Goal: Task Accomplishment & Management: Use online tool/utility

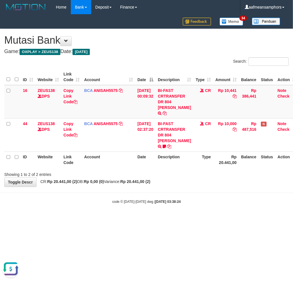
click at [190, 179] on div "**********" at bounding box center [146, 108] width 293 height 158
click at [196, 159] on th "Type" at bounding box center [204, 160] width 20 height 16
drag, startPoint x: 131, startPoint y: 229, endPoint x: 146, endPoint y: 220, distance: 17.0
click at [131, 218] on html "Toggle navigation Home Bank Account List Load By Website Group [OXPLAY] ZEUS138…" at bounding box center [146, 109] width 293 height 218
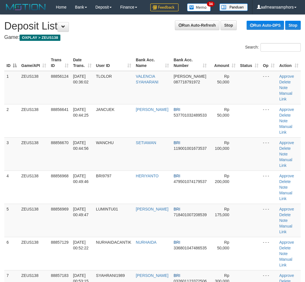
scroll to position [685, 0]
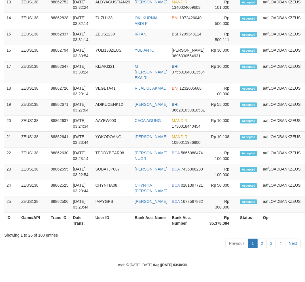
click at [107, 232] on div "Showing 1 to 25 of 100 entries" at bounding box center [152, 234] width 297 height 8
click at [79, 230] on div "Showing 1 to 25 of 100 entries" at bounding box center [152, 234] width 297 height 8
drag, startPoint x: 79, startPoint y: 230, endPoint x: 1, endPoint y: 211, distance: 81.2
click at [81, 229] on div "Show 25 rows Copy CSV Search: ID Game/API Trans ID Date Trans. User ID Bank Acc…" at bounding box center [152, 13] width 297 height 476
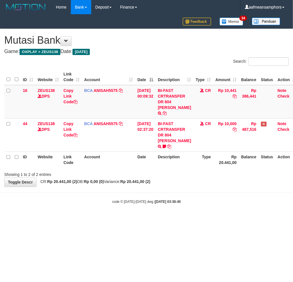
click at [209, 204] on body "Toggle navigation Home Bank Account List Load By Website Group [OXPLAY] ZEUS138…" at bounding box center [146, 109] width 293 height 218
click at [206, 204] on body "Toggle navigation Home Bank Account List Load By Website Group [OXPLAY] ZEUS138…" at bounding box center [146, 109] width 293 height 218
click at [206, 203] on body "Toggle navigation Home Bank Account List Load By Website Group [OXPLAY] ZEUS138…" at bounding box center [146, 109] width 293 height 218
click at [205, 202] on body "Toggle navigation Home Bank Account List Load By Website Group [OXPLAY] ZEUS138…" at bounding box center [146, 109] width 293 height 218
drag, startPoint x: 138, startPoint y: 201, endPoint x: 141, endPoint y: 198, distance: 4.7
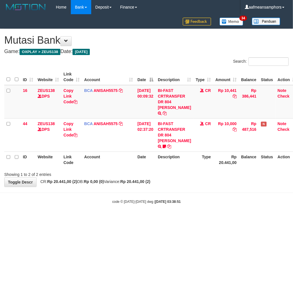
click at [137, 201] on body "Toggle navigation Home Bank Account List Load By Website Group [OXPLAY] ZEUS138…" at bounding box center [146, 109] width 293 height 218
click at [155, 189] on body "Toggle navigation Home Bank Account List Load By Website Group [OXPLAY] ZEUS138…" at bounding box center [146, 109] width 293 height 218
click at [197, 192] on body "Toggle navigation Home Bank Account List Load By Website Group [OXPLAY] ZEUS138…" at bounding box center [146, 109] width 293 height 218
click at [199, 191] on body "Toggle navigation Home Bank Account List Load By Website Group [OXPLAY] ZEUS138…" at bounding box center [146, 109] width 293 height 218
click at [211, 212] on body "Toggle navigation Home Bank Account List Load By Website Group [OXPLAY] ZEUS138…" at bounding box center [146, 109] width 293 height 218
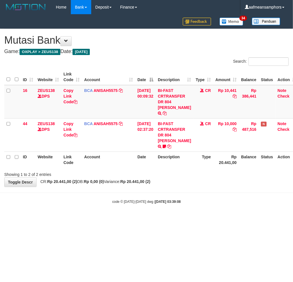
click at [193, 211] on body "Toggle navigation Home Bank Account List Load By Website Group [OXPLAY] ZEUS138…" at bounding box center [146, 109] width 293 height 218
click at [189, 202] on body "Toggle navigation Home Bank Account List Load By Website Group [OXPLAY] ZEUS138…" at bounding box center [146, 109] width 293 height 218
drag, startPoint x: 188, startPoint y: 205, endPoint x: 192, endPoint y: 205, distance: 3.4
click at [191, 205] on body "Toggle navigation Home Bank Account List Load By Website Group [OXPLAY] ZEUS138…" at bounding box center [146, 109] width 293 height 218
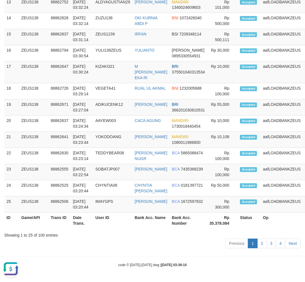
click at [117, 242] on div "Previous 1 2 3 4 Next" at bounding box center [152, 244] width 297 height 12
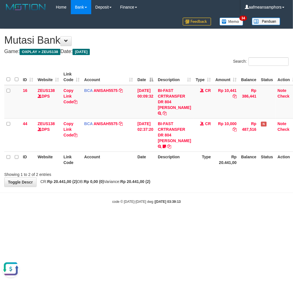
click at [145, 218] on html "Toggle navigation Home Bank Account List Load By Website Group [OXPLAY] ZEUS138…" at bounding box center [146, 109] width 293 height 218
click at [206, 199] on body "Toggle navigation Home Bank Account List Load By Website Group [OXPLAY] ZEUS138…" at bounding box center [146, 109] width 293 height 218
click at [158, 205] on body "Toggle navigation Home Bank Account List Load By Website Group [OXPLAY] ZEUS138…" at bounding box center [146, 109] width 293 height 218
click at [156, 199] on div "code © 2012-2018 dwg | 2025/10/01 03:39:28" at bounding box center [146, 202] width 293 height 6
click at [155, 200] on strong "2025/10/01 03:39:30" at bounding box center [168, 202] width 26 height 4
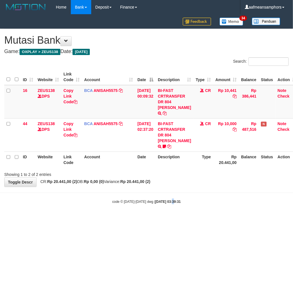
click at [168, 200] on body "Toggle navigation Home Bank Account List Load By Website Group [OXPLAY] ZEUS138…" at bounding box center [146, 109] width 293 height 218
click at [164, 211] on body "Toggle navigation Home Bank Account List Load By Website Group [OXPLAY] ZEUS138…" at bounding box center [146, 109] width 293 height 218
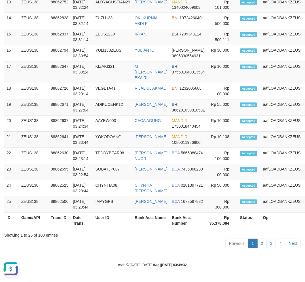
drag, startPoint x: 129, startPoint y: 249, endPoint x: 121, endPoint y: 248, distance: 8.3
click at [129, 249] on div "Previous 1 2 3 4 Next" at bounding box center [152, 244] width 297 height 12
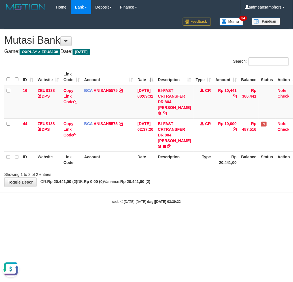
drag, startPoint x: 177, startPoint y: 199, endPoint x: 185, endPoint y: 194, distance: 9.4
click at [174, 199] on body "Toggle navigation Home Bank Account List Load By Website Group [OXPLAY] ZEUS138…" at bounding box center [146, 109] width 293 height 218
click at [203, 183] on body "Toggle navigation Home Bank Account List Load By Website Group [OXPLAY] ZEUS138…" at bounding box center [146, 109] width 293 height 218
click at [165, 218] on html "Toggle navigation Home Bank Account List Load By Website Group [OXPLAY] ZEUS138…" at bounding box center [146, 109] width 293 height 218
click at [191, 216] on html "Toggle navigation Home Bank Account List Load By Website Group [OXPLAY] ZEUS138…" at bounding box center [146, 109] width 293 height 218
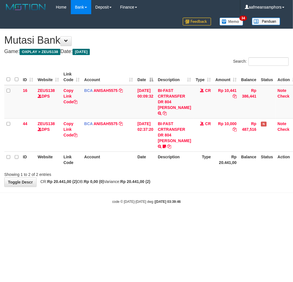
drag, startPoint x: 160, startPoint y: 239, endPoint x: 173, endPoint y: 230, distance: 16.0
click at [162, 218] on html "Toggle navigation Home Bank Account List Load By Website Group [OXPLAY] ZEUS138…" at bounding box center [146, 109] width 293 height 218
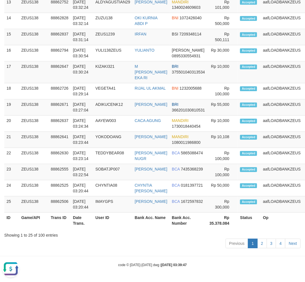
click at [248, 266] on div "code © 2012-2018 dwg | 2025/10/01 03:39:47" at bounding box center [152, 265] width 305 height 6
click at [247, 266] on div "code © 2012-2018 dwg | 2025/10/01 03:39:47" at bounding box center [152, 265] width 305 height 6
drag, startPoint x: 155, startPoint y: 248, endPoint x: 1, endPoint y: 235, distance: 154.9
click at [155, 246] on div "Previous 1 2 3 4 Next" at bounding box center [152, 244] width 297 height 12
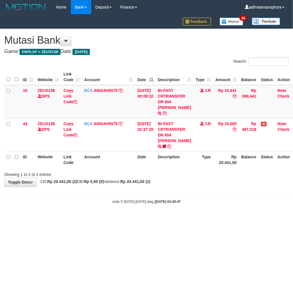
click at [200, 217] on html "Toggle navigation Home Bank Account List Load By Website Group [OXPLAY] ZEUS138…" at bounding box center [146, 109] width 293 height 218
click at [197, 214] on html "Toggle navigation Home Bank Account List Load By Website Group [OXPLAY] ZEUS138…" at bounding box center [146, 109] width 293 height 218
drag, startPoint x: 0, startPoint y: 0, endPoint x: 186, endPoint y: 209, distance: 280.0
click at [185, 211] on html "Toggle navigation Home Bank Account List Load By Website Group [OXPLAY] ZEUS138…" at bounding box center [146, 109] width 293 height 218
click at [229, 210] on body "Toggle navigation Home Bank Account List Load By Website Group [OXPLAY] ZEUS138…" at bounding box center [146, 109] width 293 height 218
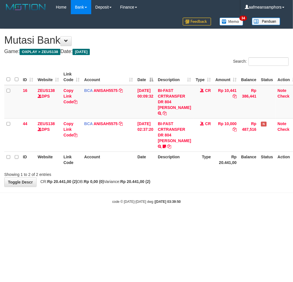
click at [224, 209] on body "Toggle navigation Home Bank Account List Load By Website Group [OXPLAY] ZEUS138…" at bounding box center [146, 109] width 293 height 218
click at [205, 189] on body "Toggle navigation Home Bank Account List Load By Website Group [OXPLAY] ZEUS138…" at bounding box center [146, 109] width 293 height 218
click at [214, 181] on body "Toggle navigation Home Bank Account List Load By Website Group [OXPLAY] ZEUS138…" at bounding box center [146, 109] width 293 height 218
drag, startPoint x: 178, startPoint y: 195, endPoint x: 185, endPoint y: 191, distance: 8.0
click at [178, 200] on strong "2025/10/01 03:40:00" at bounding box center [168, 202] width 26 height 4
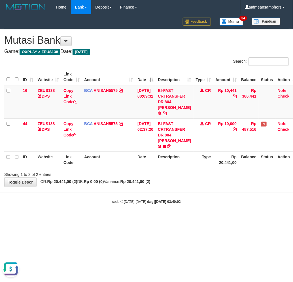
drag, startPoint x: 206, startPoint y: 181, endPoint x: 203, endPoint y: 188, distance: 8.0
click at [202, 188] on body "Toggle navigation Home Bank Account List Load By Website Group [OXPLAY] ZEUS138…" at bounding box center [146, 109] width 293 height 218
click at [209, 186] on body "Toggle navigation Home Bank Account List Load By Website Group [OXPLAY] ZEUS138…" at bounding box center [146, 109] width 293 height 218
drag, startPoint x: 0, startPoint y: 0, endPoint x: 210, endPoint y: 186, distance: 281.0
click at [209, 186] on body "Toggle navigation Home Bank Account List Load By Website Group [OXPLAY] ZEUS138…" at bounding box center [146, 109] width 293 height 218
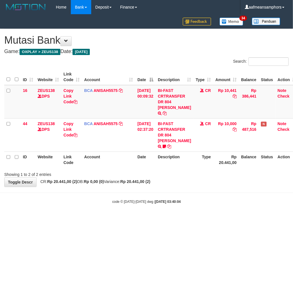
click at [209, 185] on body "Toggle navigation Home Bank Account List Load By Website Group [OXPLAY] ZEUS138…" at bounding box center [146, 109] width 293 height 218
drag, startPoint x: 0, startPoint y: 0, endPoint x: 208, endPoint y: 186, distance: 279.1
click at [208, 186] on body "Toggle navigation Home Bank Account List Load By Website Group [OXPLAY] ZEUS138…" at bounding box center [146, 109] width 293 height 218
click at [167, 208] on body "Toggle navigation Home Bank Account List Load By Website Group [OXPLAY] ZEUS138…" at bounding box center [146, 109] width 293 height 218
click at [197, 203] on body "Toggle navigation Home Bank Account List Load By Website Group [OXPLAY] ZEUS138…" at bounding box center [146, 109] width 293 height 218
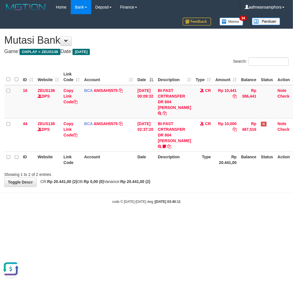
click at [197, 203] on body "Toggle navigation Home Bank Account List Load By Website Group [OXPLAY] ZEUS138…" at bounding box center [146, 109] width 293 height 218
click at [207, 199] on body "Toggle navigation Home Bank Account List Load By Website Group [OXPLAY] ZEUS138…" at bounding box center [146, 109] width 293 height 218
drag, startPoint x: 0, startPoint y: 0, endPoint x: 211, endPoint y: 198, distance: 289.2
click at [211, 199] on div "code © 2012-2018 dwg | 2025/10/01 03:40:17" at bounding box center [146, 202] width 293 height 6
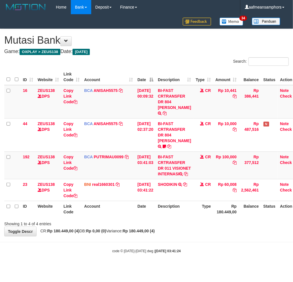
click at [171, 225] on div "Showing 1 to 4 of 4 entries" at bounding box center [146, 223] width 293 height 8
click at [158, 236] on div "**********" at bounding box center [146, 132] width 293 height 207
click at [146, 234] on div "**********" at bounding box center [146, 132] width 293 height 207
drag, startPoint x: 123, startPoint y: 251, endPoint x: 127, endPoint y: 251, distance: 4.0
click at [127, 251] on body "Toggle navigation Home Bank Account List Load By Website Group [OXPLAY] ZEUS138…" at bounding box center [146, 134] width 293 height 268
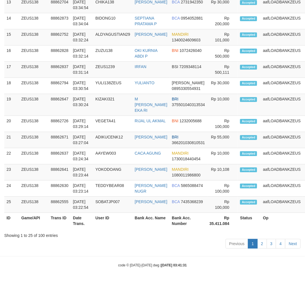
click at [96, 236] on div "Showing 1 to 25 of 100 entries" at bounding box center [152, 234] width 297 height 8
click at [97, 236] on div "Showing 1 to 25 of 100 entries" at bounding box center [152, 234] width 297 height 8
click at [97, 235] on div "Show 25 rows Copy CSV Search: ID Game/API Trans ID Date Trans. User ID Bank Acc…" at bounding box center [152, 13] width 297 height 476
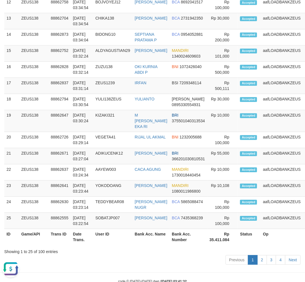
drag, startPoint x: 94, startPoint y: 246, endPoint x: 92, endPoint y: 241, distance: 5.6
click at [93, 242] on th "Date Trans." at bounding box center [82, 237] width 22 height 16
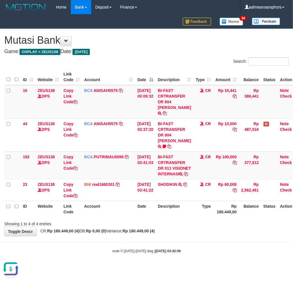
click at [191, 251] on body "Toggle navigation Home Bank Account List Load By Website Group [OXPLAY] ZEUS138…" at bounding box center [146, 134] width 293 height 268
drag, startPoint x: 190, startPoint y: 251, endPoint x: 193, endPoint y: 247, distance: 4.8
click at [189, 250] on body "Toggle navigation Home Bank Account List Load By Website Group [OXPLAY] ZEUS138…" at bounding box center [146, 134] width 293 height 268
click at [197, 236] on div "**********" at bounding box center [146, 132] width 293 height 207
drag, startPoint x: 200, startPoint y: 240, endPoint x: 202, endPoint y: 234, distance: 5.7
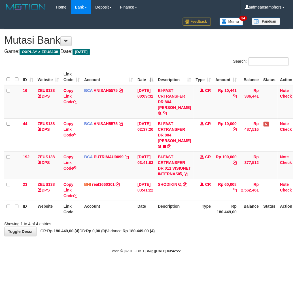
click at [201, 236] on div "**********" at bounding box center [146, 132] width 293 height 207
click at [196, 236] on div "**********" at bounding box center [146, 132] width 293 height 207
click at [186, 249] on body "Toggle navigation Home Bank Account List Load By Website Group [OXPLAY] ZEUS138…" at bounding box center [146, 134] width 293 height 268
click at [192, 250] on body "Toggle navigation Home Bank Account List Load By Website Group [OXPLAY] ZEUS138…" at bounding box center [146, 134] width 293 height 268
drag, startPoint x: 201, startPoint y: 214, endPoint x: 199, endPoint y: 218, distance: 4.7
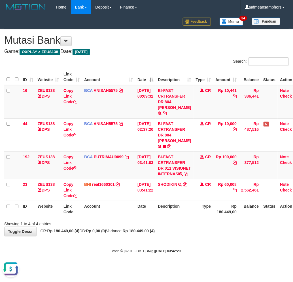
click at [199, 217] on th "Type" at bounding box center [204, 209] width 20 height 16
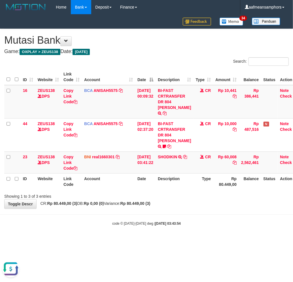
click at [179, 203] on body "Toggle navigation Home Bank Account List Load By Website Group [OXPLAY] ZEUS138…" at bounding box center [146, 120] width 293 height 240
drag, startPoint x: 190, startPoint y: 192, endPoint x: 197, endPoint y: 191, distance: 7.2
click at [189, 192] on div "Showing 1 to 3 of 3 entries" at bounding box center [146, 195] width 293 height 8
drag, startPoint x: 165, startPoint y: 205, endPoint x: 161, endPoint y: 203, distance: 4.4
click at [163, 205] on body "Toggle navigation Home Bank Account List Load By Website Group [OXPLAY] ZEUS138…" at bounding box center [146, 120] width 293 height 240
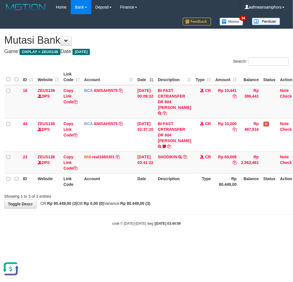
drag, startPoint x: 161, startPoint y: 203, endPoint x: 159, endPoint y: 196, distance: 7.2
click at [158, 201] on body "Toggle navigation Home Bank Account List Load By Website Group [OXPLAY] ZEUS138…" at bounding box center [146, 120] width 293 height 240
drag, startPoint x: 193, startPoint y: 211, endPoint x: 200, endPoint y: 205, distance: 9.2
click at [193, 211] on body "Toggle navigation Home Bank Account List Load By Website Group [OXPLAY] ZEUS138…" at bounding box center [146, 120] width 293 height 240
click at [199, 200] on div "**********" at bounding box center [146, 119] width 293 height 180
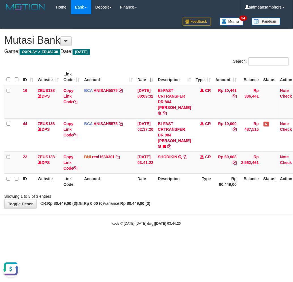
drag, startPoint x: 204, startPoint y: 199, endPoint x: 201, endPoint y: 201, distance: 3.2
click at [203, 199] on div "**********" at bounding box center [146, 119] width 293 height 180
click at [201, 203] on body "Toggle navigation Home Bank Account List Load By Website Group [OXPLAY] ZEUS138…" at bounding box center [146, 120] width 293 height 240
drag, startPoint x: 205, startPoint y: 204, endPoint x: 198, endPoint y: 215, distance: 13.0
click at [203, 206] on body "Toggle navigation Home Bank Account List Load By Website Group [OXPLAY] ZEUS138…" at bounding box center [146, 120] width 293 height 240
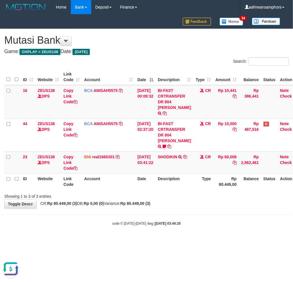
drag, startPoint x: 199, startPoint y: 205, endPoint x: 195, endPoint y: 206, distance: 5.0
click at [194, 207] on body "Toggle navigation Home Bank Account List Load By Website Group [OXPLAY] ZEUS138…" at bounding box center [146, 120] width 293 height 240
drag, startPoint x: 186, startPoint y: 203, endPoint x: 172, endPoint y: 206, distance: 13.7
click at [179, 204] on body "Toggle navigation Home Bank Account List Load By Website Group [OXPLAY] ZEUS138…" at bounding box center [146, 120] width 293 height 240
click at [177, 236] on html "Toggle navigation Home Bank Account List Load By Website Group [OXPLAY] ZEUS138…" at bounding box center [146, 120] width 293 height 240
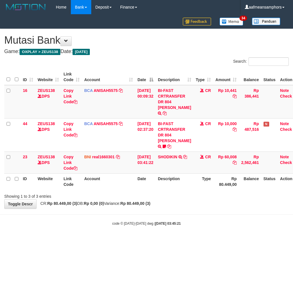
click at [178, 228] on body "Toggle navigation Home Bank Account List Load By Website Group [OXPLAY] ZEUS138…" at bounding box center [146, 120] width 293 height 240
click at [192, 228] on body "Toggle navigation Home Bank Account List Load By Website Group [OXPLAY] ZEUS138…" at bounding box center [146, 120] width 293 height 240
click at [186, 226] on body "Toggle navigation Home Bank Account List Load By Website Group [OXPLAY] ZEUS138…" at bounding box center [146, 120] width 293 height 240
click at [198, 230] on body "Toggle navigation Home Bank Account List Load By Website Group [OXPLAY] ZEUS138…" at bounding box center [146, 120] width 293 height 240
drag, startPoint x: 204, startPoint y: 218, endPoint x: 198, endPoint y: 220, distance: 6.6
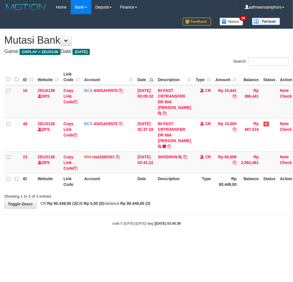
click at [201, 220] on div "code © 2012-2018 dwg | 2025/10/01 03:45:39" at bounding box center [146, 223] width 293 height 6
drag, startPoint x: 165, startPoint y: 231, endPoint x: 168, endPoint y: 230, distance: 3.2
click at [165, 231] on body "Toggle navigation Home Bank Account List Load By Website Group [OXPLAY] ZEUS138…" at bounding box center [146, 120] width 293 height 240
drag, startPoint x: 177, startPoint y: 228, endPoint x: 171, endPoint y: 229, distance: 6.2
click at [172, 229] on body "Toggle navigation Home Bank Account List Load By Website Group [OXPLAY] ZEUS138…" at bounding box center [146, 120] width 293 height 240
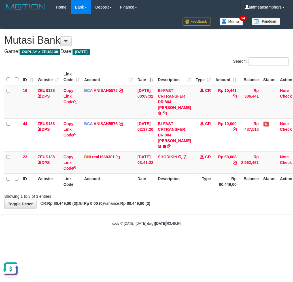
click at [160, 227] on body "Toggle navigation Home Bank Account List Load By Website Group [OXPLAY] ZEUS138…" at bounding box center [146, 120] width 293 height 240
click at [225, 220] on div "code © 2012-2018 dwg | 2025/10/01 03:45:58" at bounding box center [146, 223] width 293 height 6
click at [218, 213] on body "Toggle navigation Home Bank Account List Load By Website Group [OXPLAY] ZEUS138…" at bounding box center [146, 120] width 293 height 240
click at [216, 205] on body "Toggle navigation Home Bank Account List Load By Website Group [OXPLAY] ZEUS138…" at bounding box center [146, 120] width 293 height 240
click at [193, 209] on body "Toggle navigation Home Bank Account List Load By Website Group [OXPLAY] ZEUS138…" at bounding box center [146, 120] width 293 height 240
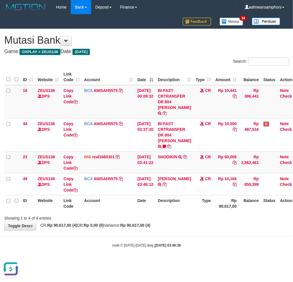
click at [194, 253] on body "Toggle navigation Home Bank Account List Load By Website Group [OXPLAY] ZEUS138…" at bounding box center [146, 131] width 293 height 262
click at [193, 246] on body "Toggle navigation Home Bank Account List Load By Website Group [OXPLAY] ZEUS138…" at bounding box center [146, 131] width 293 height 262
click at [193, 245] on body "Toggle navigation Home Bank Account List Load By Website Group [OXPLAY] ZEUS138…" at bounding box center [146, 131] width 293 height 262
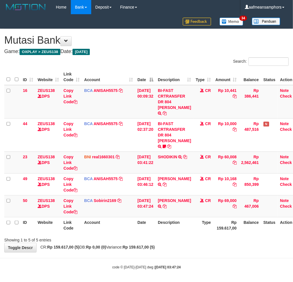
drag, startPoint x: 214, startPoint y: 217, endPoint x: 208, endPoint y: 220, distance: 6.9
click at [209, 220] on tr "ID Website Link Code Account Date Description Type Rp 159.617,00 Balance Status…" at bounding box center [152, 225] width 297 height 16
drag, startPoint x: 199, startPoint y: 220, endPoint x: 227, endPoint y: 229, distance: 30.1
click at [196, 221] on th "Type" at bounding box center [204, 225] width 20 height 16
click at [165, 205] on icon at bounding box center [165, 206] width 4 height 4
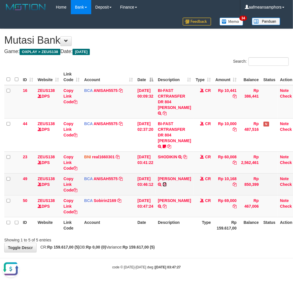
click at [164, 183] on icon at bounding box center [165, 184] width 4 height 4
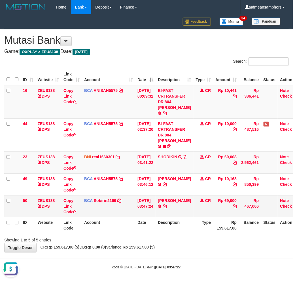
click at [194, 205] on td "CR" at bounding box center [204, 206] width 20 height 22
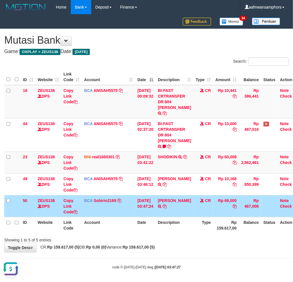
click at [187, 195] on td "RAMA SARMADA TRSF E-BANKING CR 0110/FTSCY/WS95031 69000.00RAMA SARMADA" at bounding box center [175, 206] width 38 height 22
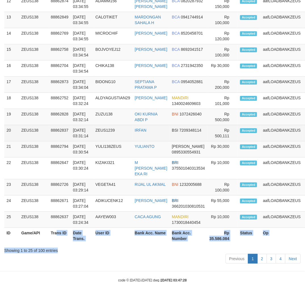
drag, startPoint x: 115, startPoint y: 254, endPoint x: 117, endPoint y: 251, distance: 3.9
click at [116, 244] on table "ID Game/API Trans ID Date Trans. User ID Bank Acc. Name Bank Acc. Number Amount…" at bounding box center [165, 22] width 322 height 442
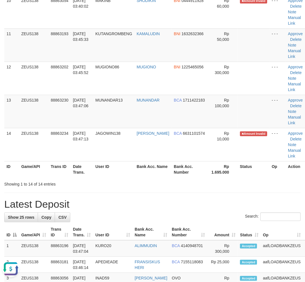
click at [150, 198] on div "**********" at bounding box center [152, 164] width 305 height 1048
click at [150, 197] on div "**********" at bounding box center [152, 164] width 305 height 1048
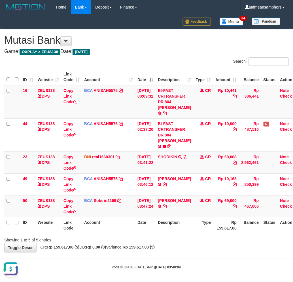
click at [194, 217] on th "Type" at bounding box center [204, 225] width 20 height 16
click at [196, 217] on th "Type" at bounding box center [204, 225] width 20 height 16
drag, startPoint x: 223, startPoint y: 243, endPoint x: 219, endPoint y: 234, distance: 9.1
click at [219, 236] on div "**********" at bounding box center [146, 140] width 293 height 223
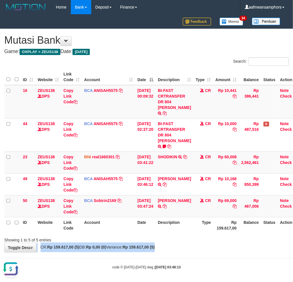
click at [220, 225] on th "Rp 159.617,00" at bounding box center [226, 225] width 26 height 16
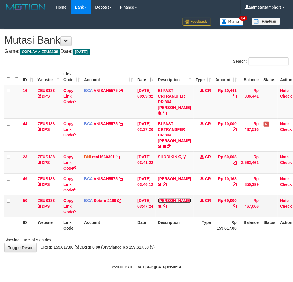
click at [174, 200] on link "[PERSON_NAME]" at bounding box center [174, 200] width 33 height 5
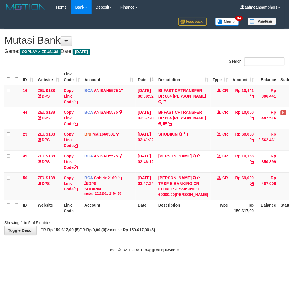
click at [200, 216] on th "Description" at bounding box center [183, 208] width 54 height 16
click at [186, 216] on th "Description" at bounding box center [183, 208] width 54 height 16
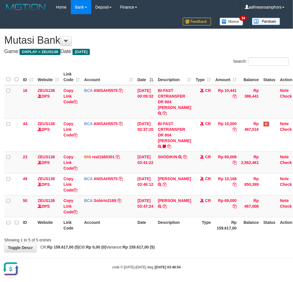
click at [171, 235] on div "Showing 1 to 5 of 5 entries" at bounding box center [146, 239] width 293 height 8
click at [194, 228] on div "ID Website Link Code Account Date Description Type Amount Balance Status Action…" at bounding box center [146, 151] width 293 height 168
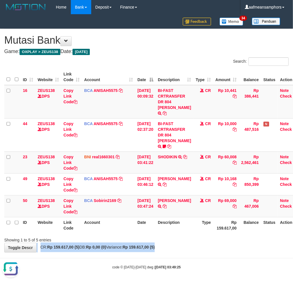
drag, startPoint x: 176, startPoint y: 237, endPoint x: 180, endPoint y: 235, distance: 4.5
click at [176, 237] on div "**********" at bounding box center [146, 140] width 293 height 223
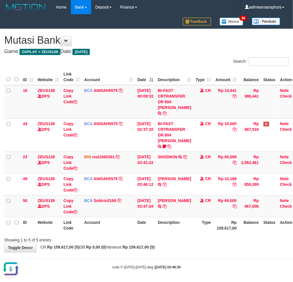
drag, startPoint x: 189, startPoint y: 230, endPoint x: 186, endPoint y: 231, distance: 2.9
click at [186, 235] on div "Showing 1 to 5 of 5 entries" at bounding box center [146, 239] width 293 height 8
click at [185, 228] on div "ID Website Link Code Account Date Description Type Amount Balance Status Action…" at bounding box center [146, 151] width 293 height 168
drag, startPoint x: 185, startPoint y: 232, endPoint x: 187, endPoint y: 229, distance: 3.1
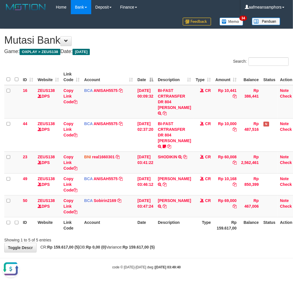
click at [183, 235] on div "Showing 1 to 5 of 5 entries" at bounding box center [146, 239] width 293 height 8
click at [188, 226] on th "Description" at bounding box center [175, 225] width 38 height 16
click at [197, 238] on div "**********" at bounding box center [146, 140] width 293 height 223
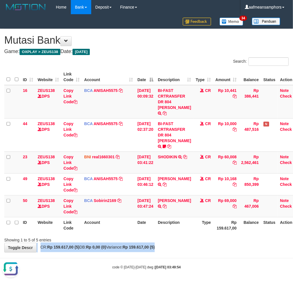
click at [194, 239] on div "**********" at bounding box center [146, 140] width 293 height 223
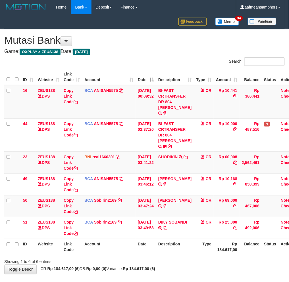
click at [186, 244] on th "Description" at bounding box center [175, 247] width 38 height 16
click at [183, 239] on th "Description" at bounding box center [175, 247] width 38 height 16
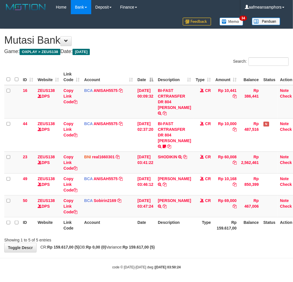
drag, startPoint x: 190, startPoint y: 234, endPoint x: 191, endPoint y: 228, distance: 6.6
click at [188, 235] on div "Showing 1 to 5 of 5 entries" at bounding box center [146, 239] width 293 height 8
click at [194, 226] on th "Type" at bounding box center [204, 225] width 20 height 16
click at [191, 243] on div "**********" at bounding box center [146, 140] width 293 height 223
click at [198, 235] on div "Showing 1 to 5 of 5 entries" at bounding box center [146, 239] width 293 height 8
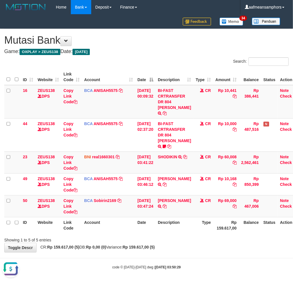
drag, startPoint x: 203, startPoint y: 235, endPoint x: 210, endPoint y: 230, distance: 9.1
click at [202, 235] on div "Showing 1 to 5 of 5 entries" at bounding box center [146, 239] width 293 height 8
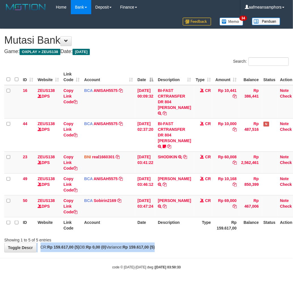
click at [202, 240] on div "**********" at bounding box center [146, 140] width 293 height 223
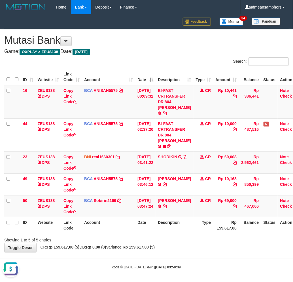
click at [191, 217] on tr "ID Website Link Code Account Date Description Type Rp 159.617,00 Balance Status…" at bounding box center [152, 225] width 297 height 16
click at [179, 220] on th "Description" at bounding box center [175, 225] width 38 height 16
click at [195, 238] on div "**********" at bounding box center [146, 140] width 293 height 223
drag, startPoint x: 188, startPoint y: 242, endPoint x: 198, endPoint y: 233, distance: 12.9
click at [188, 242] on div "**********" at bounding box center [146, 140] width 293 height 223
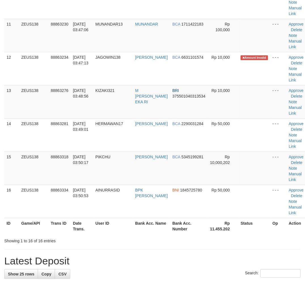
scroll to position [375, 0]
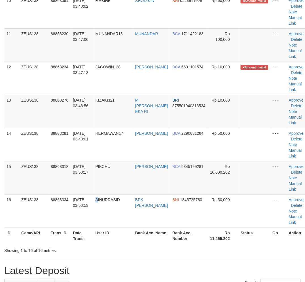
drag, startPoint x: 98, startPoint y: 224, endPoint x: 2, endPoint y: 239, distance: 97.9
click at [98, 224] on td "AINURRASID" at bounding box center [113, 210] width 40 height 33
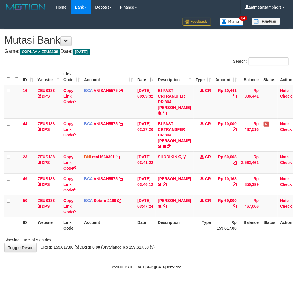
click at [206, 248] on body "Toggle navigation Home Bank Account List Load By Website Group [OXPLAY] ZEUS138…" at bounding box center [146, 142] width 293 height 284
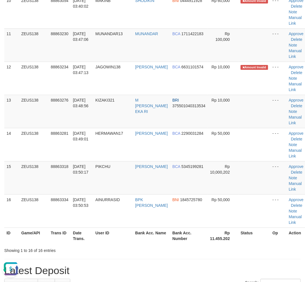
click at [239, 237] on th "Status" at bounding box center [255, 236] width 32 height 16
drag, startPoint x: 237, startPoint y: 236, endPoint x: 1, endPoint y: 222, distance: 236.8
click at [239, 234] on th "Status" at bounding box center [255, 236] width 32 height 16
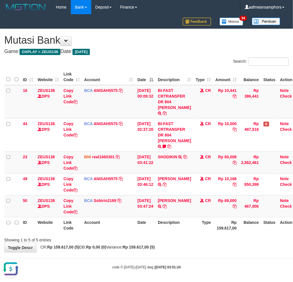
click at [151, 264] on div "code © 2012-2018 dwg | 2025/10/01 03:51:24" at bounding box center [146, 267] width 293 height 6
click at [174, 254] on body "Toggle navigation Home Bank Account List Load By Website Group [OXPLAY] ZEUS138…" at bounding box center [146, 142] width 293 height 284
click at [191, 245] on div "**********" at bounding box center [146, 140] width 293 height 223
click at [201, 239] on div "**********" at bounding box center [146, 140] width 293 height 223
click at [200, 239] on div "**********" at bounding box center [146, 140] width 293 height 223
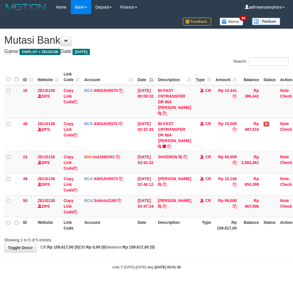
click at [204, 239] on div "**********" at bounding box center [146, 140] width 293 height 223
click at [206, 239] on div "**********" at bounding box center [146, 140] width 293 height 223
click at [206, 236] on div "Showing 1 to 5 of 5 entries" at bounding box center [146, 239] width 293 height 8
click at [187, 237] on div "**********" at bounding box center [146, 140] width 293 height 223
click at [201, 235] on div "Showing 1 to 5 of 5 entries" at bounding box center [146, 239] width 293 height 8
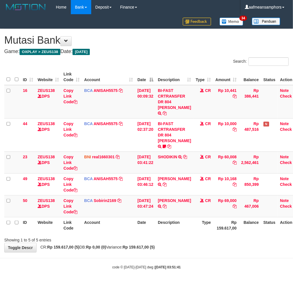
click at [211, 235] on div "Showing 1 to 5 of 5 entries" at bounding box center [146, 239] width 293 height 8
click at [217, 235] on div "Showing 1 to 5 of 5 entries" at bounding box center [146, 239] width 293 height 8
click at [205, 235] on div "Showing 1 to 5 of 5 entries" at bounding box center [146, 239] width 293 height 8
drag, startPoint x: 169, startPoint y: 217, endPoint x: 165, endPoint y: 219, distance: 3.7
click at [165, 219] on th "Description" at bounding box center [175, 225] width 38 height 16
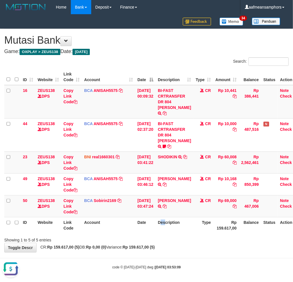
click at [166, 219] on th "Description" at bounding box center [175, 225] width 38 height 16
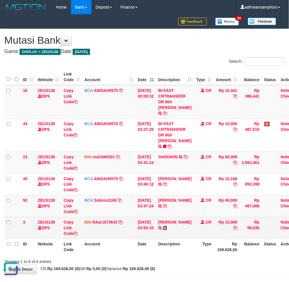
click at [167, 226] on icon at bounding box center [165, 228] width 4 height 4
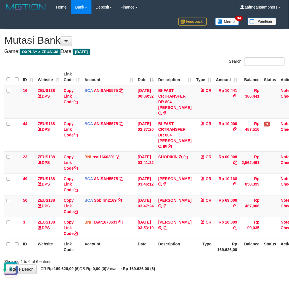
click at [180, 264] on div "**********" at bounding box center [144, 151] width 289 height 245
click at [169, 259] on div "**********" at bounding box center [144, 151] width 289 height 245
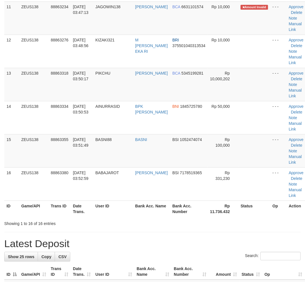
click at [216, 239] on div "**********" at bounding box center [152, 167] width 305 height 1109
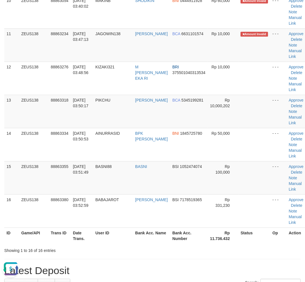
drag, startPoint x: 120, startPoint y: 236, endPoint x: 77, endPoint y: 273, distance: 57.0
click at [120, 236] on th "User ID" at bounding box center [113, 236] width 40 height 16
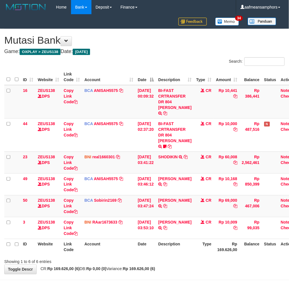
click at [234, 240] on th "Rp 169.626,00" at bounding box center [226, 247] width 26 height 16
click at [213, 242] on th "Rp 169.626,00" at bounding box center [226, 247] width 26 height 16
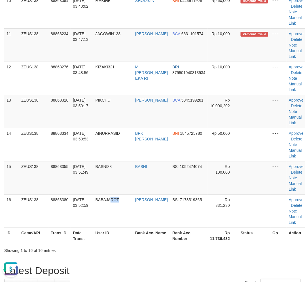
drag, startPoint x: 123, startPoint y: 203, endPoint x: 3, endPoint y: 196, distance: 119.4
click at [122, 203] on td "BABAJAROT" at bounding box center [113, 210] width 40 height 33
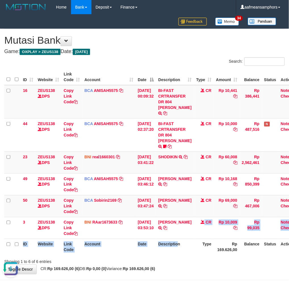
drag, startPoint x: 190, startPoint y: 227, endPoint x: 180, endPoint y: 233, distance: 11.9
click at [180, 235] on table "ID Website Link Code Account Date Description Type Amount Balance Status Action…" at bounding box center [152, 162] width 297 height 186
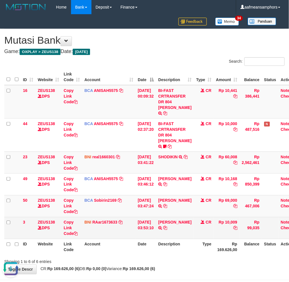
drag, startPoint x: 177, startPoint y: 229, endPoint x: 182, endPoint y: 226, distance: 5.9
click at [179, 229] on td "ABDUL ROHIM TRANSFER DARI ABDUL ROHIM" at bounding box center [175, 228] width 38 height 22
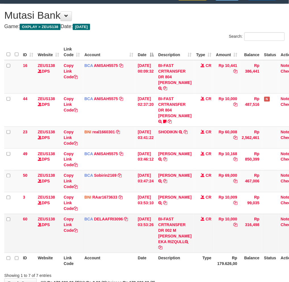
scroll to position [51, 0]
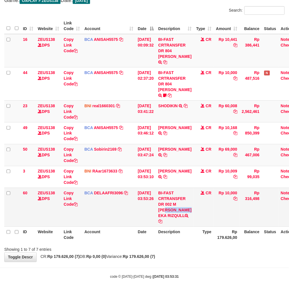
drag, startPoint x: 175, startPoint y: 199, endPoint x: 178, endPoint y: 206, distance: 7.1
click at [178, 206] on td "BI-FAST CRTRANSFER DR 002 M ZAKY EKA RIZQULL" at bounding box center [175, 207] width 38 height 39
copy td "M ZAKY EK"
click at [180, 201] on td "BI-FAST CRTRANSFER DR 002 M [PERSON_NAME] EKA RIZQULL" at bounding box center [175, 207] width 38 height 39
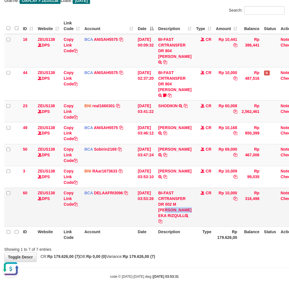
click at [178, 197] on td "BI-FAST CRTRANSFER DR 002 M [PERSON_NAME] EKA RIZQULL" at bounding box center [175, 207] width 38 height 39
click at [177, 198] on td "BI-FAST CRTRANSFER DR 002 M [PERSON_NAME] EKA RIZQULL" at bounding box center [175, 207] width 38 height 39
drag, startPoint x: 177, startPoint y: 199, endPoint x: 180, endPoint y: 211, distance: 12.0
click at [180, 211] on td "BI-FAST CRTRANSFER DR 002 M [PERSON_NAME] EKA RIZQULL" at bounding box center [175, 207] width 38 height 39
copy td "M ZAKY EKA RIZQULL"
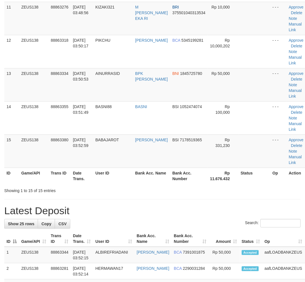
scroll to position [375, 0]
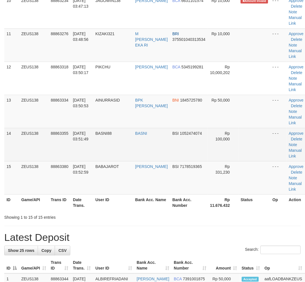
drag, startPoint x: 170, startPoint y: 239, endPoint x: 209, endPoint y: 147, distance: 100.0
click at [180, 229] on div "**********" at bounding box center [152, 178] width 305 height 1076
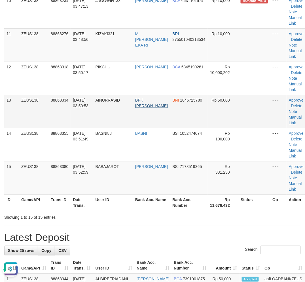
scroll to position [0, 0]
drag, startPoint x: 188, startPoint y: 247, endPoint x: 211, endPoint y: 170, distance: 79.9
click at [196, 229] on div "**********" at bounding box center [152, 178] width 305 height 1076
click at [289, 55] on link "Manual Link" at bounding box center [295, 54] width 13 height 10
click at [166, 233] on div "**********" at bounding box center [152, 178] width 305 height 1076
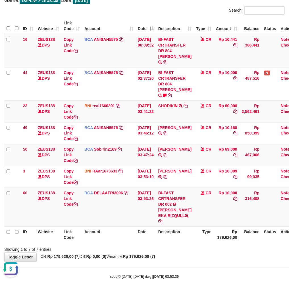
click at [191, 245] on div "**********" at bounding box center [144, 120] width 289 height 284
drag, startPoint x: 191, startPoint y: 243, endPoint x: 196, endPoint y: 240, distance: 5.7
click at [192, 242] on div "**********" at bounding box center [144, 120] width 289 height 284
